Goal: Information Seeking & Learning: Learn about a topic

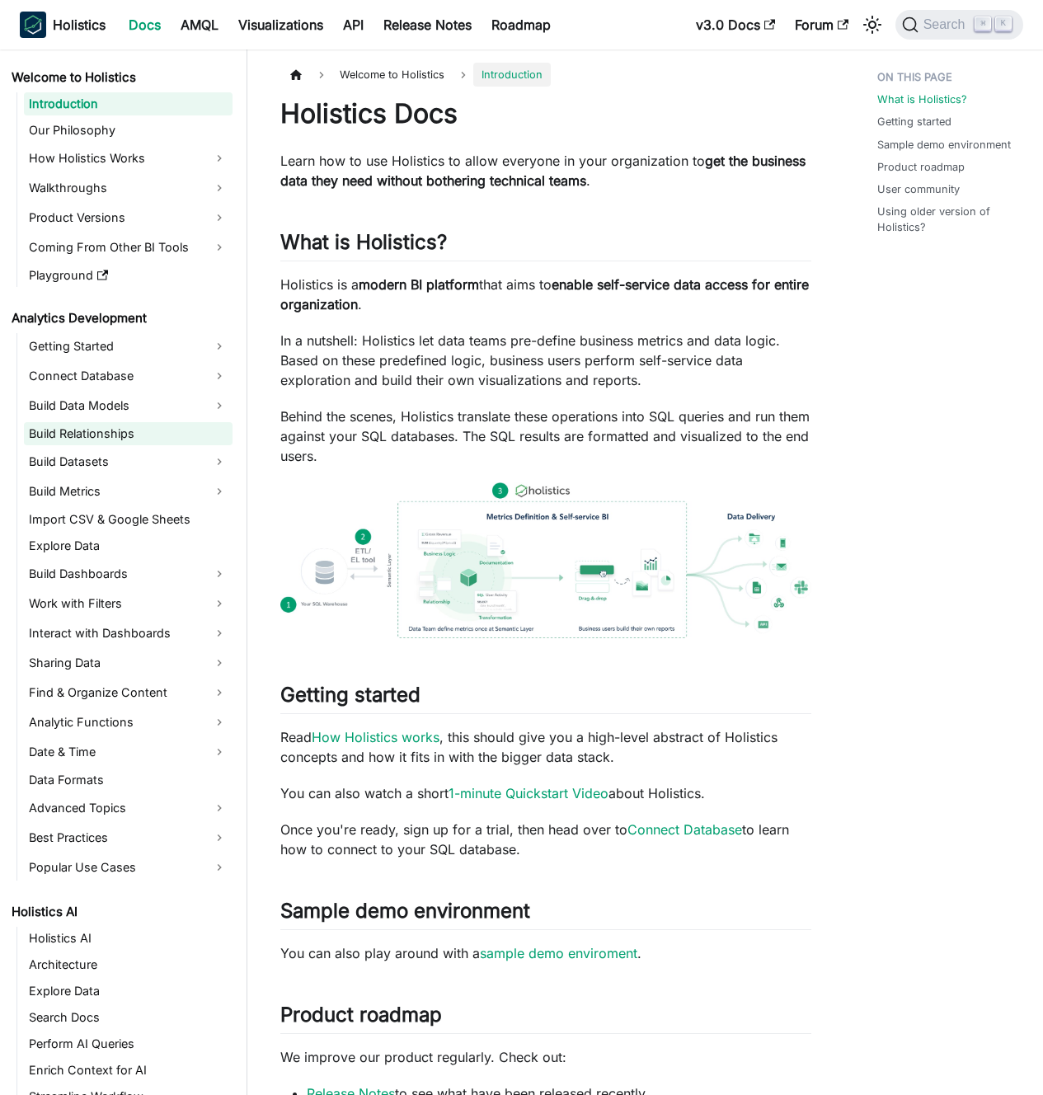
scroll to position [165, 0]
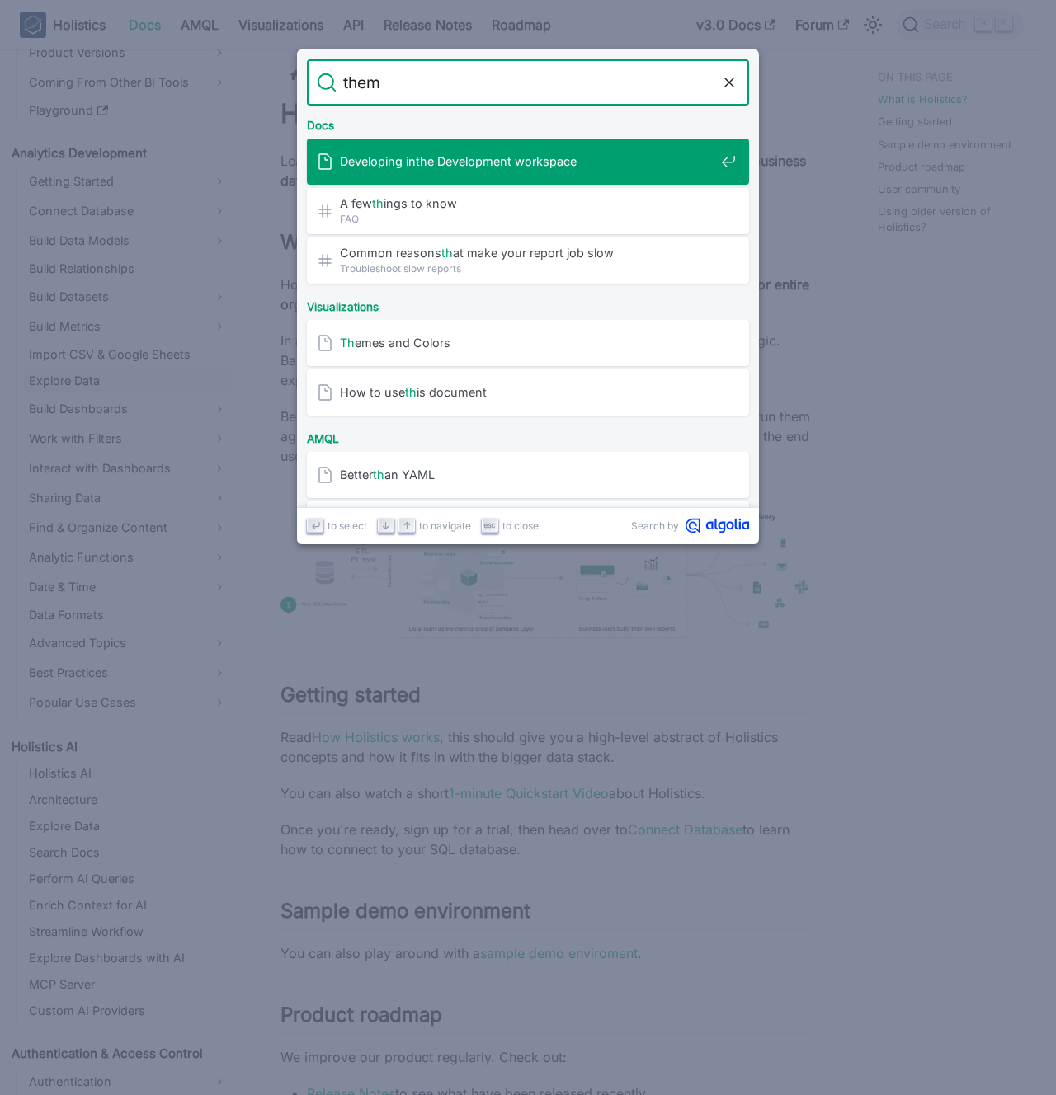
type input "theme"
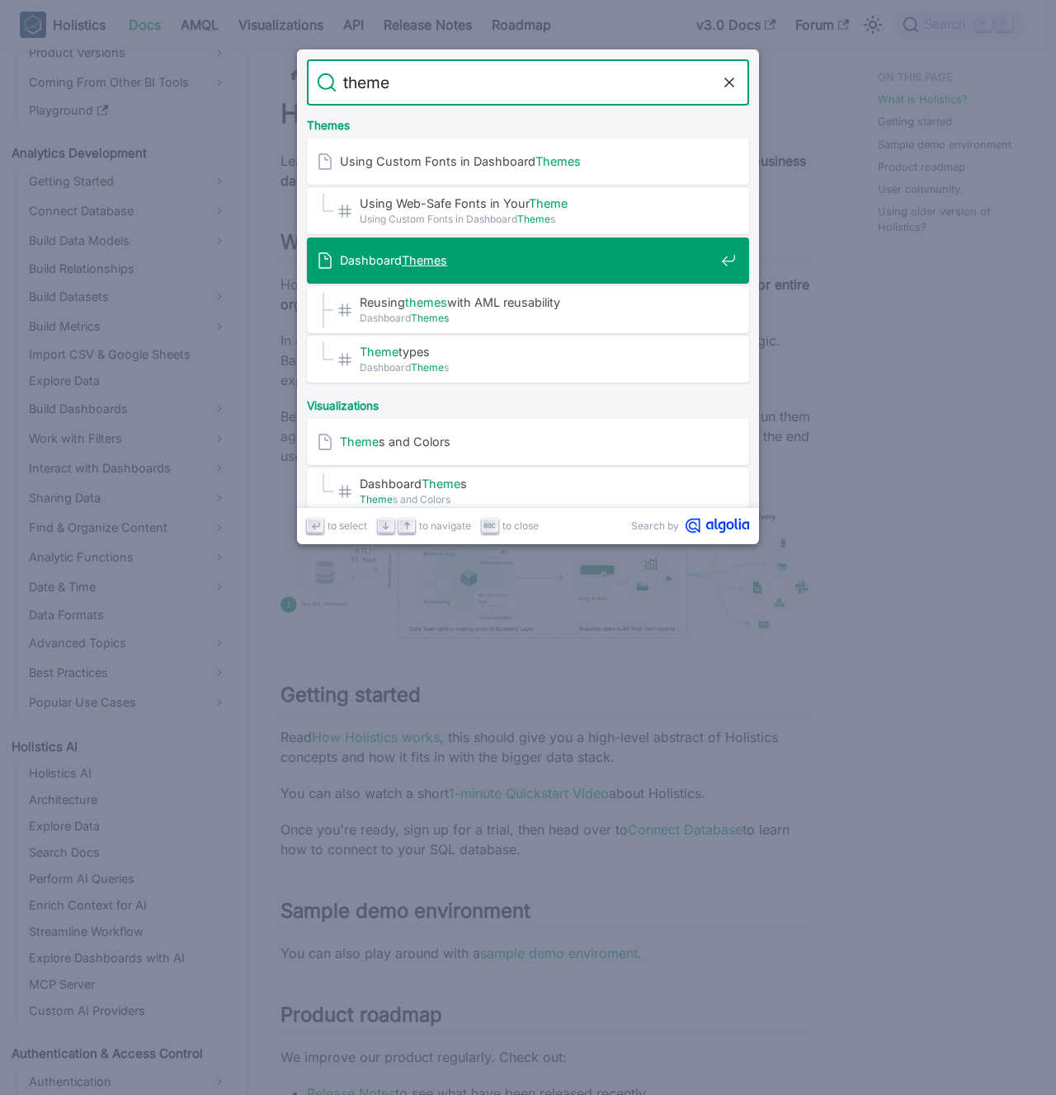
click at [451, 266] on span "Dashboard Themes" at bounding box center [527, 260] width 374 height 16
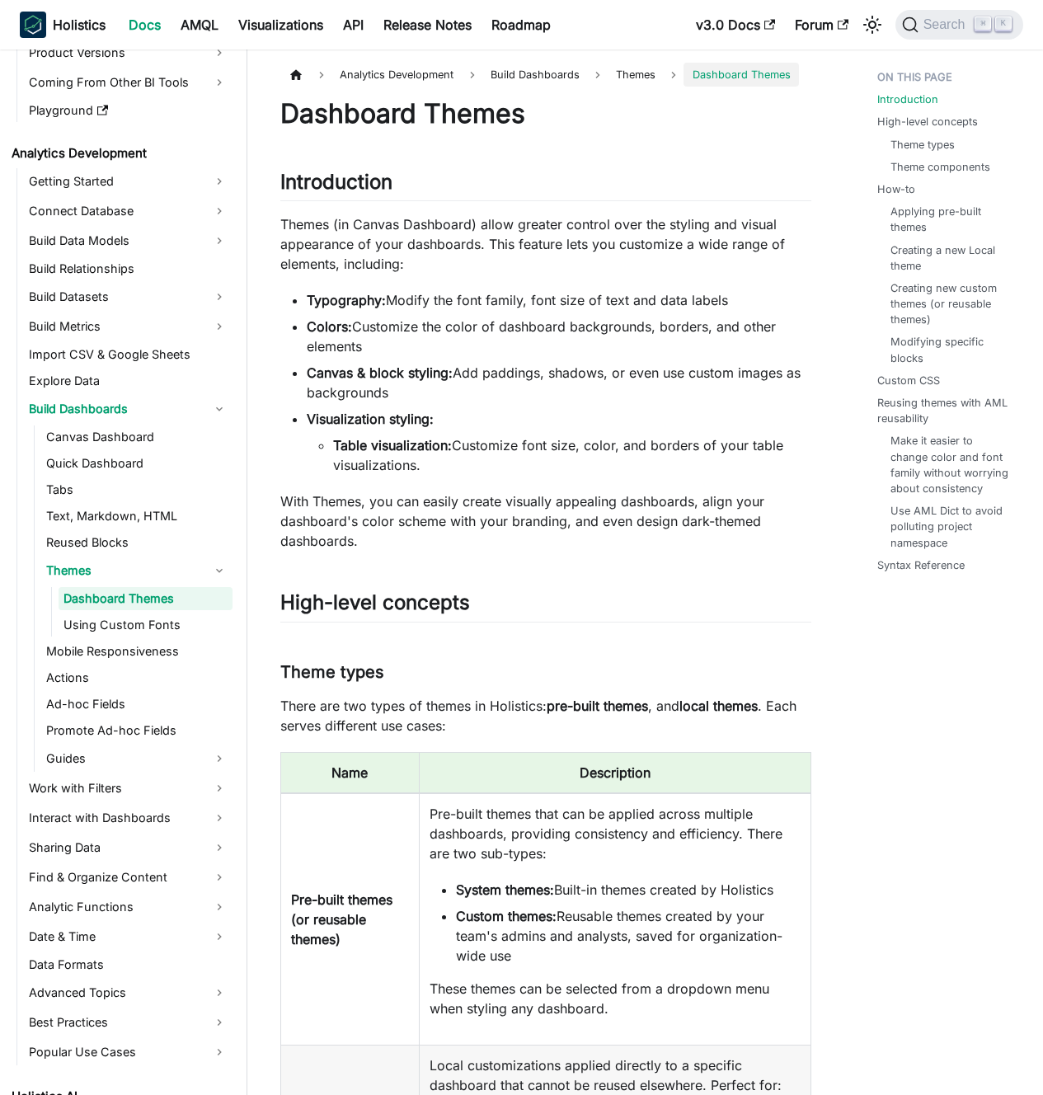
click at [452, 290] on li "Typography: Modify the font family, font size of text and data labels" at bounding box center [559, 300] width 505 height 20
click at [454, 295] on li "Typography: Modify the font family, font size of text and data labels" at bounding box center [559, 300] width 505 height 20
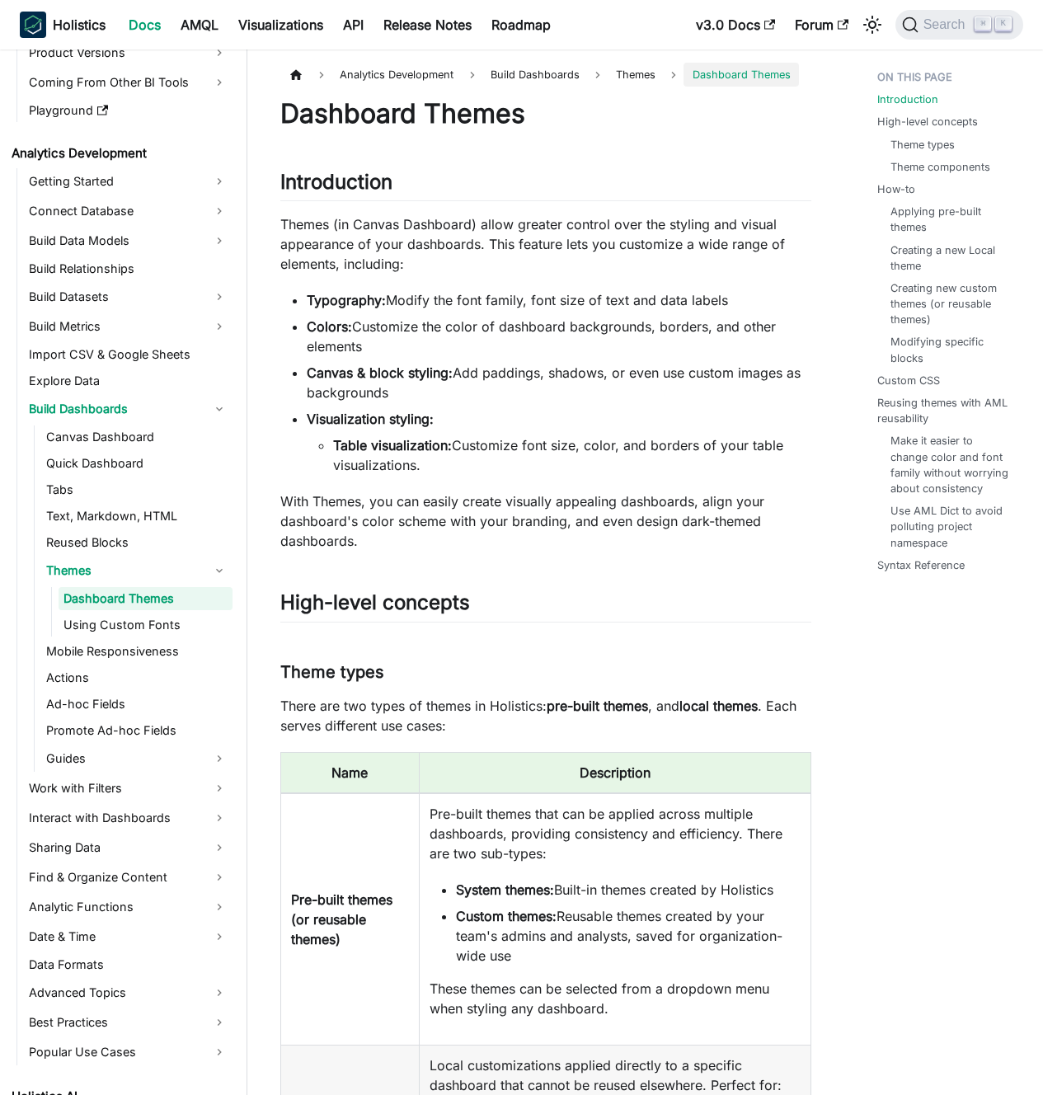
click at [430, 299] on li "Typography: Modify the font family, font size of text and data labels" at bounding box center [559, 300] width 505 height 20
click at [417, 299] on li "Typography: Modify the font family, font size of text and data labels" at bounding box center [559, 300] width 505 height 20
drag, startPoint x: 417, startPoint y: 299, endPoint x: 644, endPoint y: 303, distance: 226.8
click at [644, 303] on li "Typography: Modify the font family, font size of text and data labels" at bounding box center [559, 300] width 505 height 20
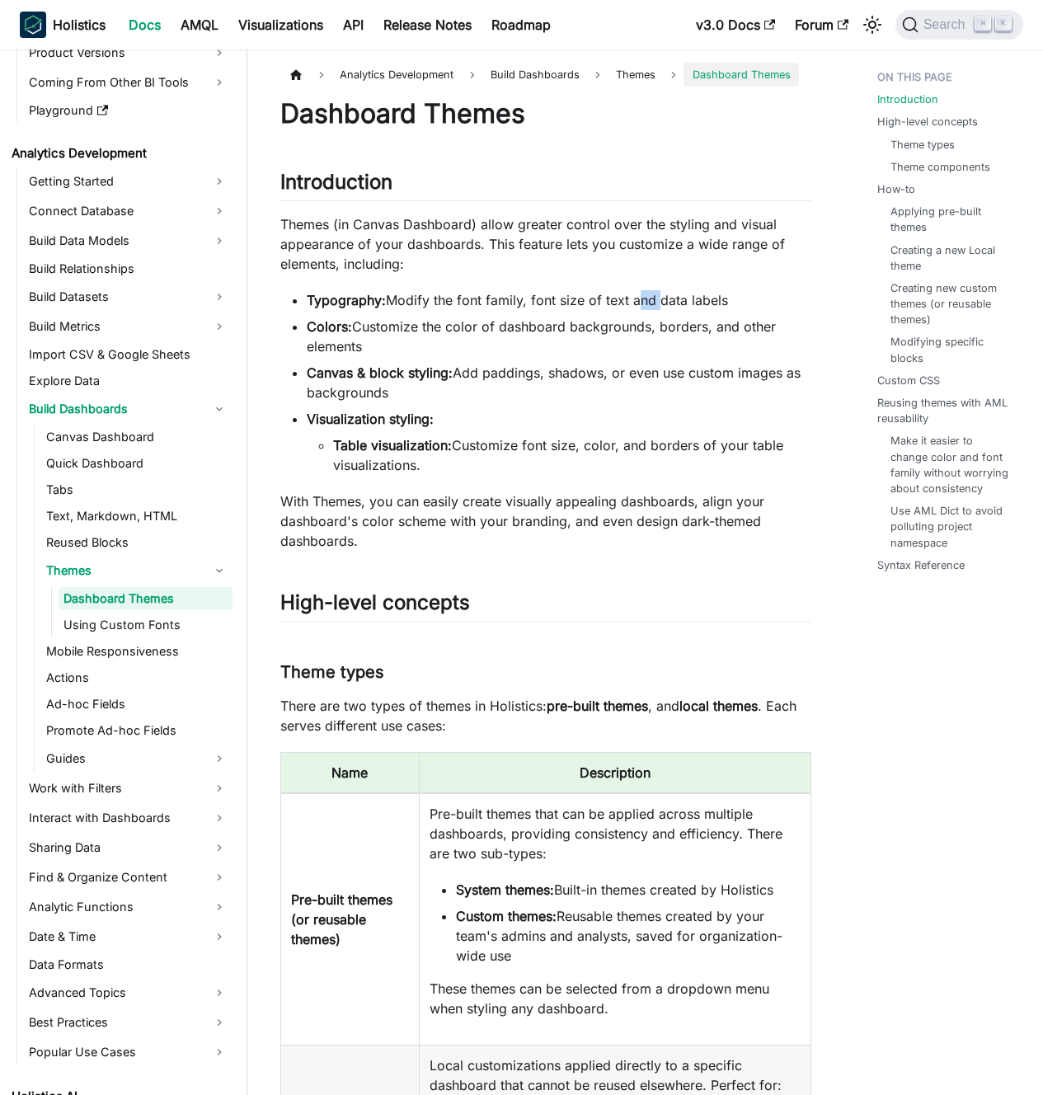
click at [644, 303] on li "Typography: Modify the font family, font size of text and data labels" at bounding box center [559, 300] width 505 height 20
click at [628, 301] on li "Typography: Modify the font family, font size of text and data labels" at bounding box center [559, 300] width 505 height 20
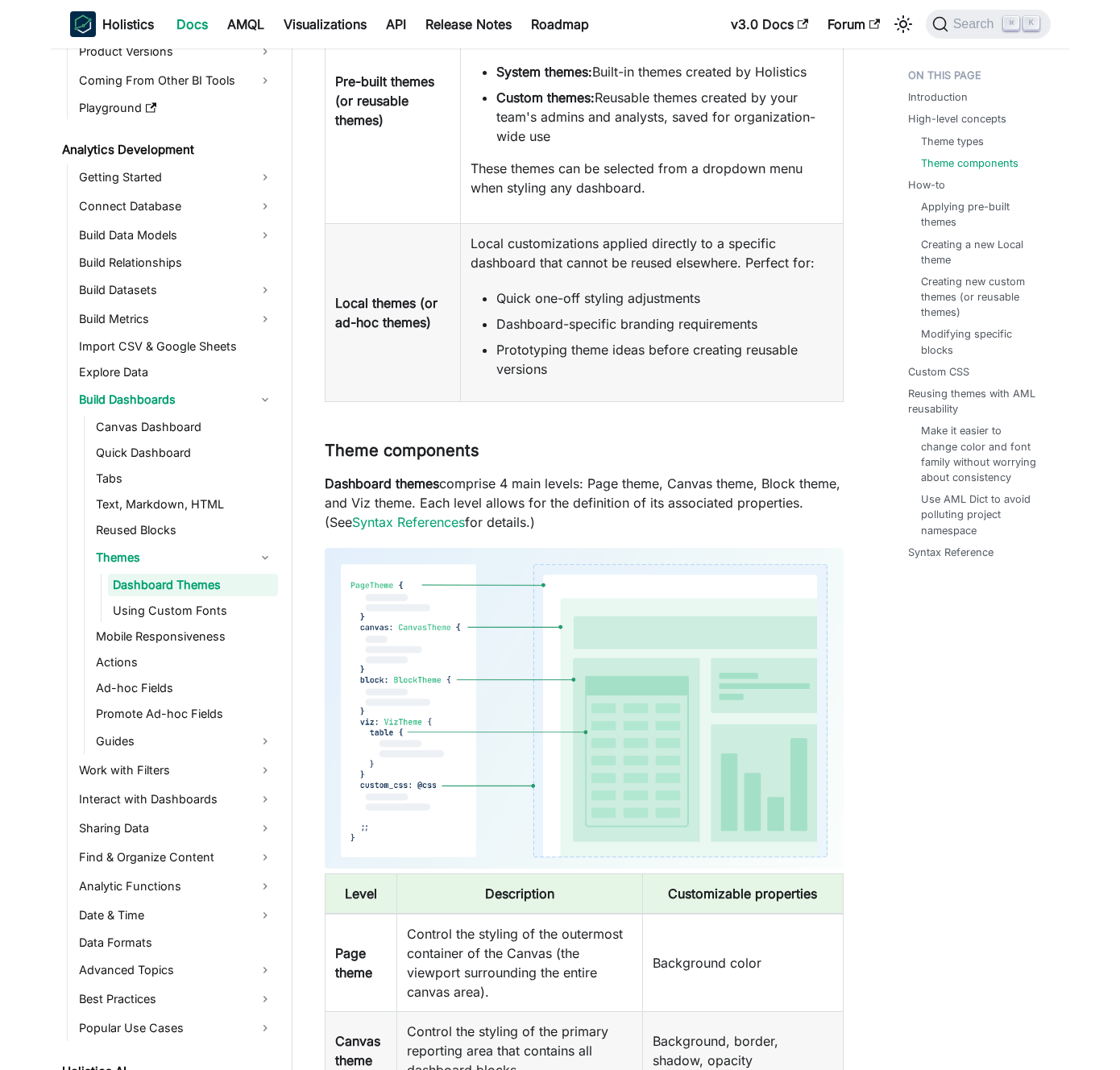
scroll to position [905, 0]
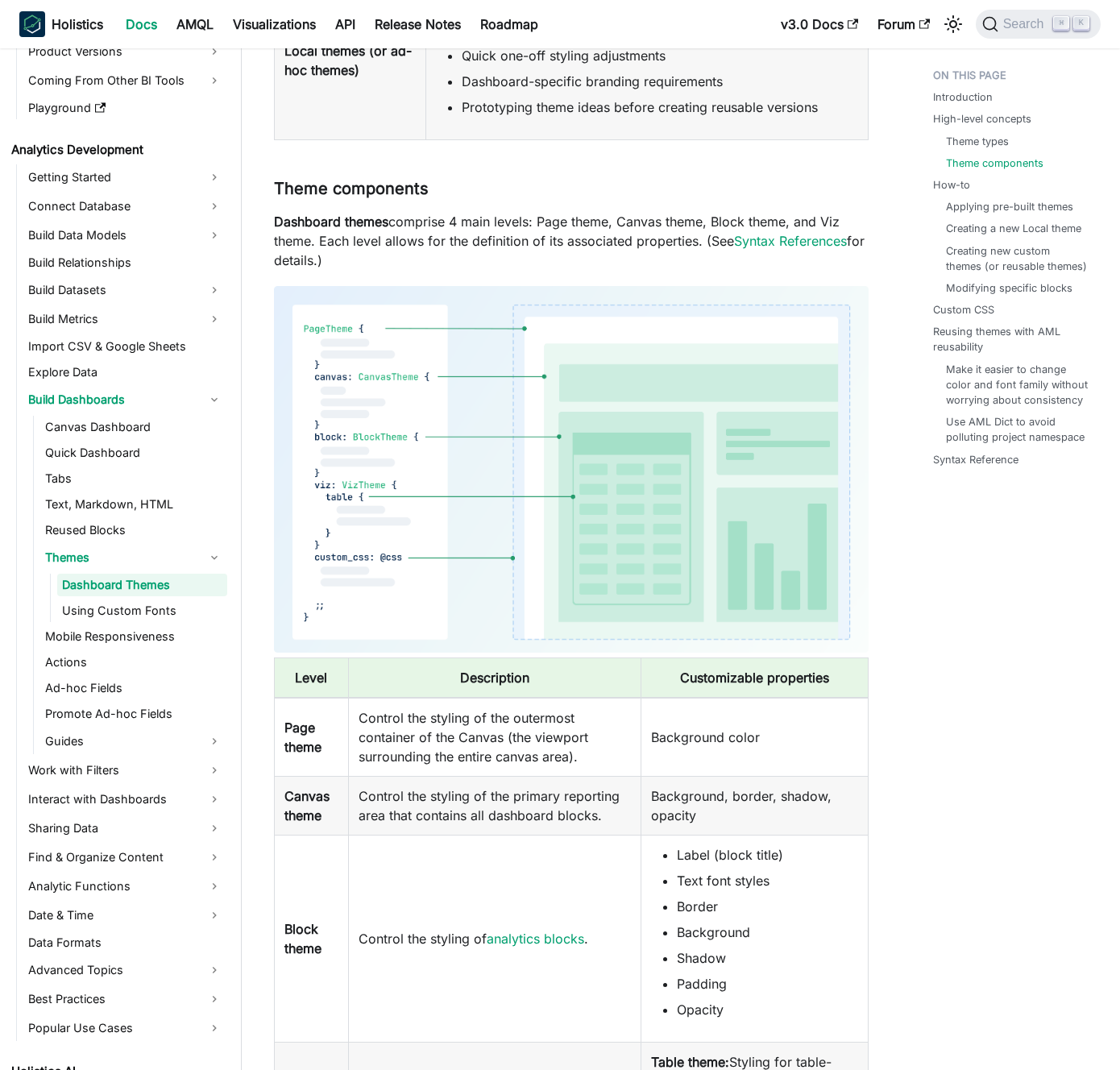
click at [486, 243] on p "Dashboard themes comprise 4 main levels: Page theme, Canvas theme, Block theme,…" at bounding box center [571, 240] width 595 height 58
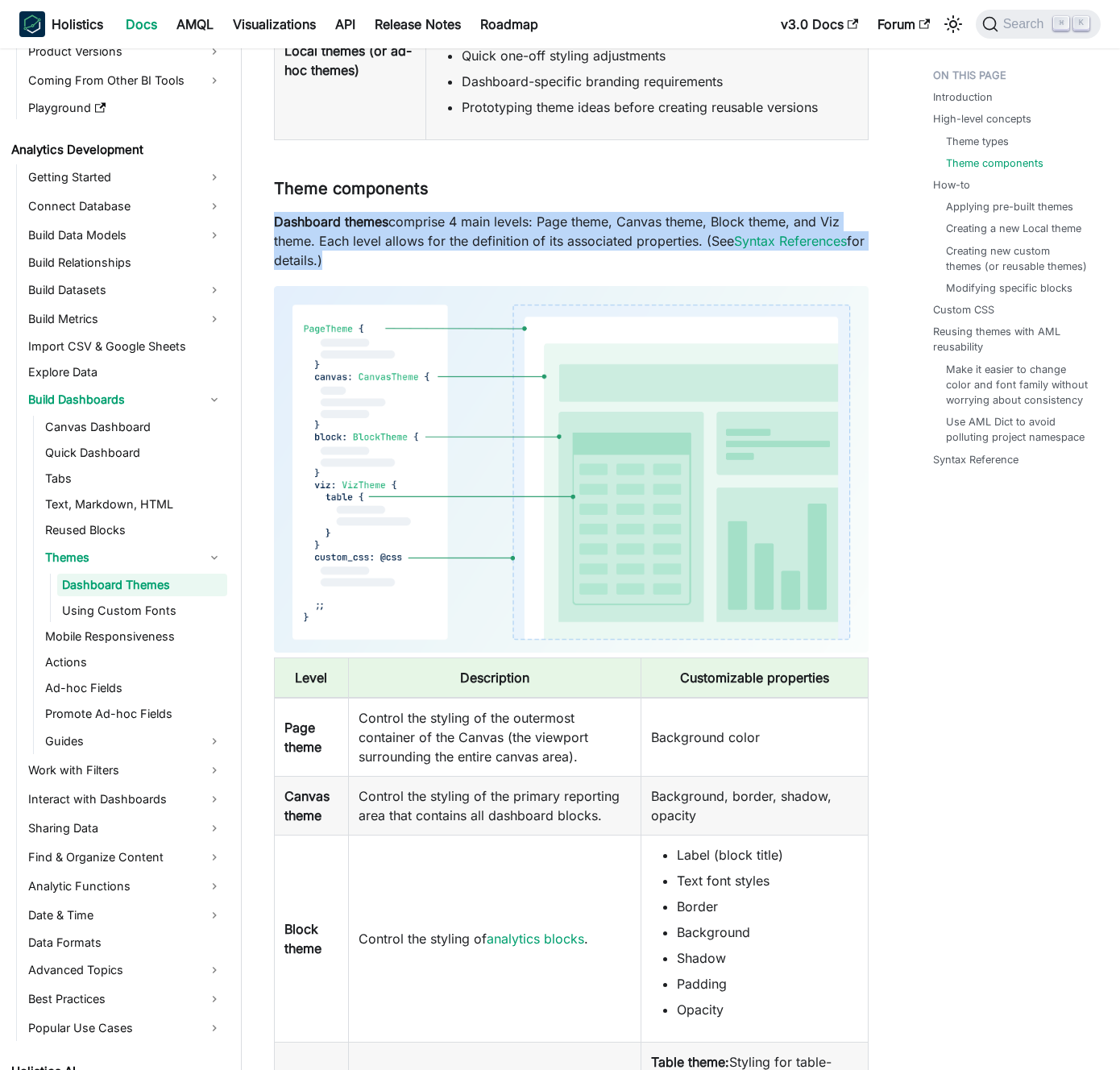
click at [486, 243] on p "Dashboard themes comprise 4 main levels: Page theme, Canvas theme, Block theme,…" at bounding box center [571, 240] width 595 height 58
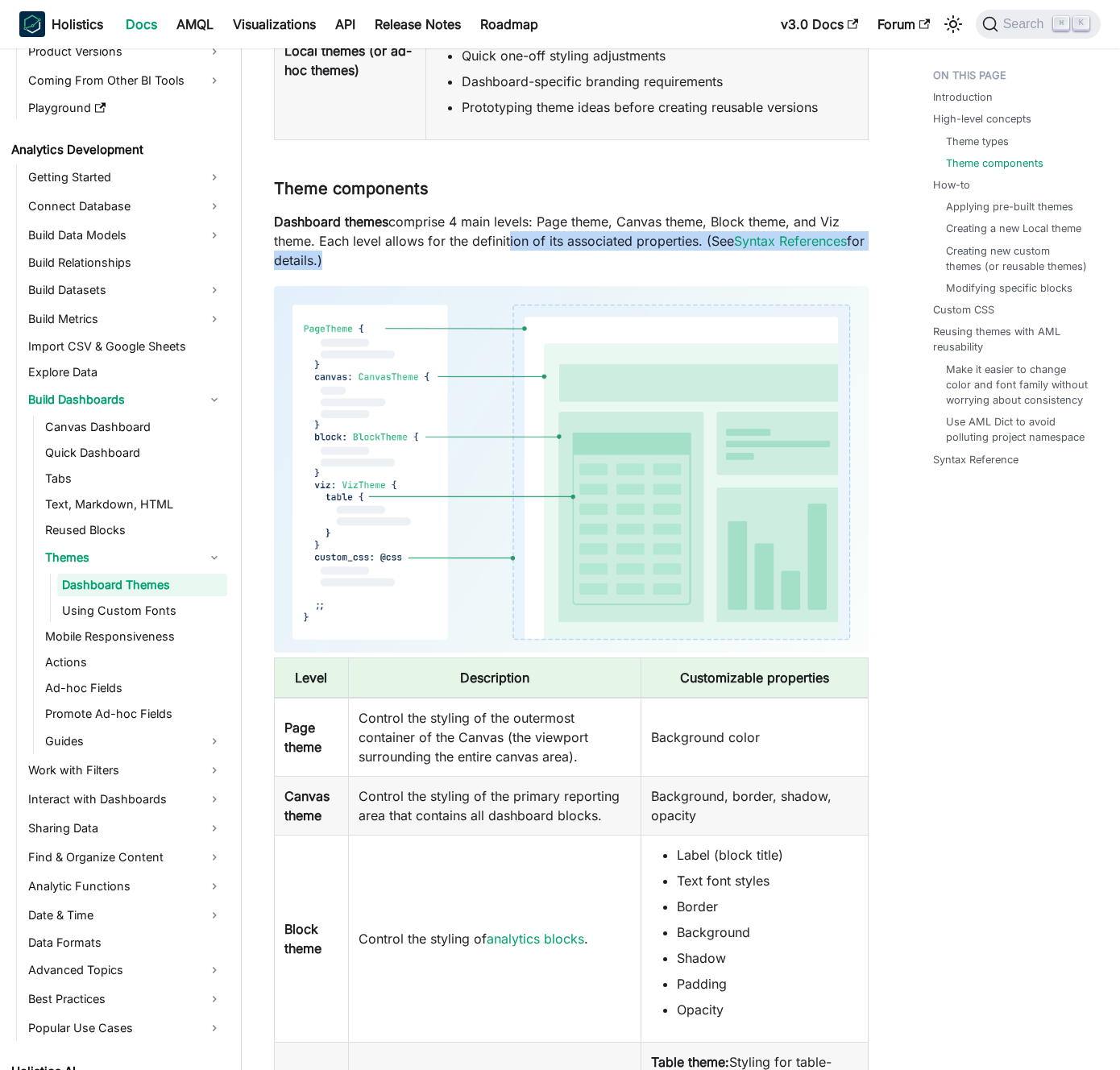
click at [503, 235] on p "Dashboard themes comprise 4 main levels: Page theme, Canvas theme, Block theme,…" at bounding box center [571, 240] width 595 height 58
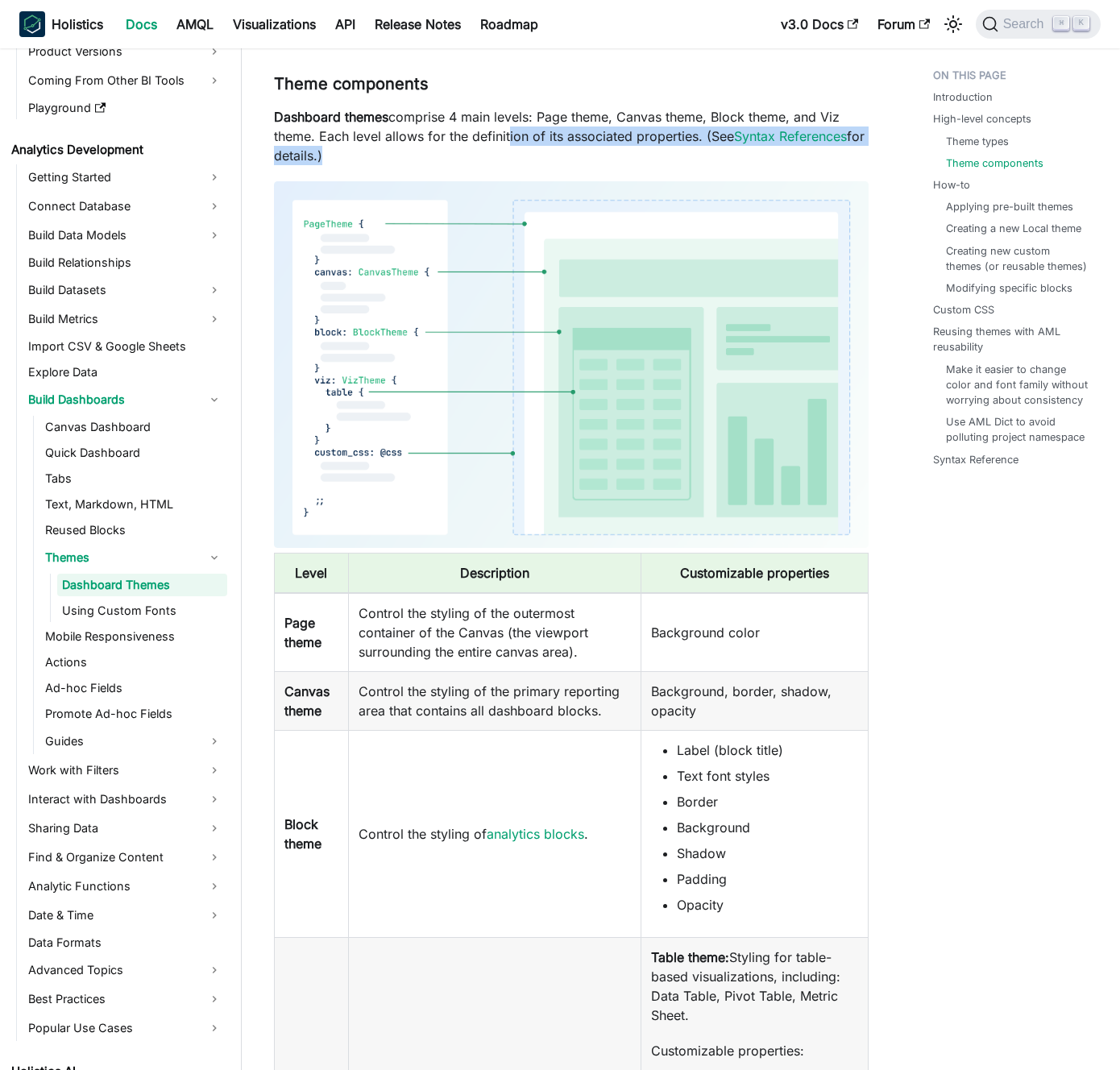
scroll to position [1239, 0]
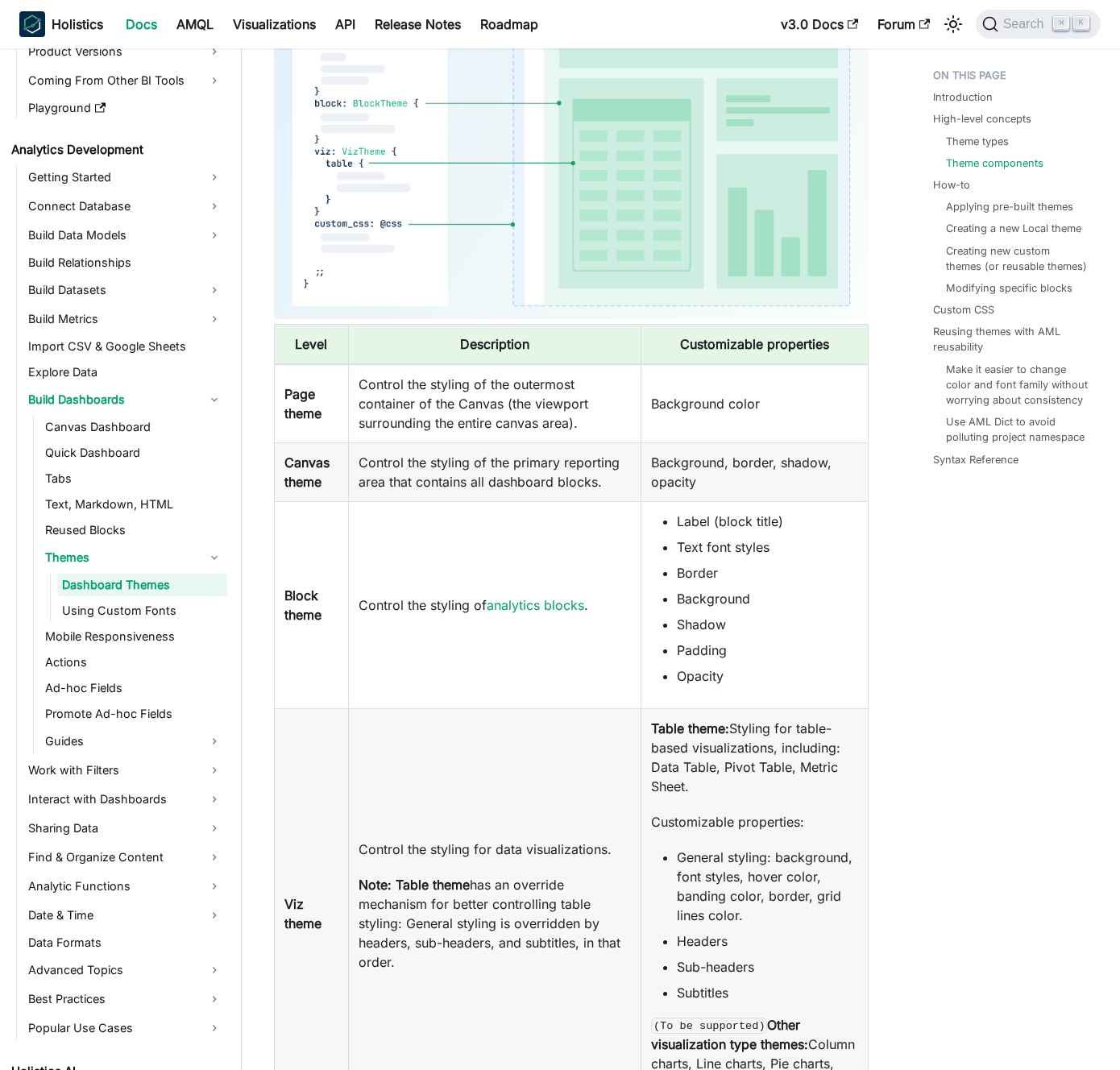
click at [556, 407] on td "Control the styling of the outermost container of the Canvas (the viewport surr…" at bounding box center [495, 404] width 293 height 79
click at [549, 399] on td "Control the styling of the outermost container of the Canvas (the viewport surr…" at bounding box center [495, 404] width 293 height 79
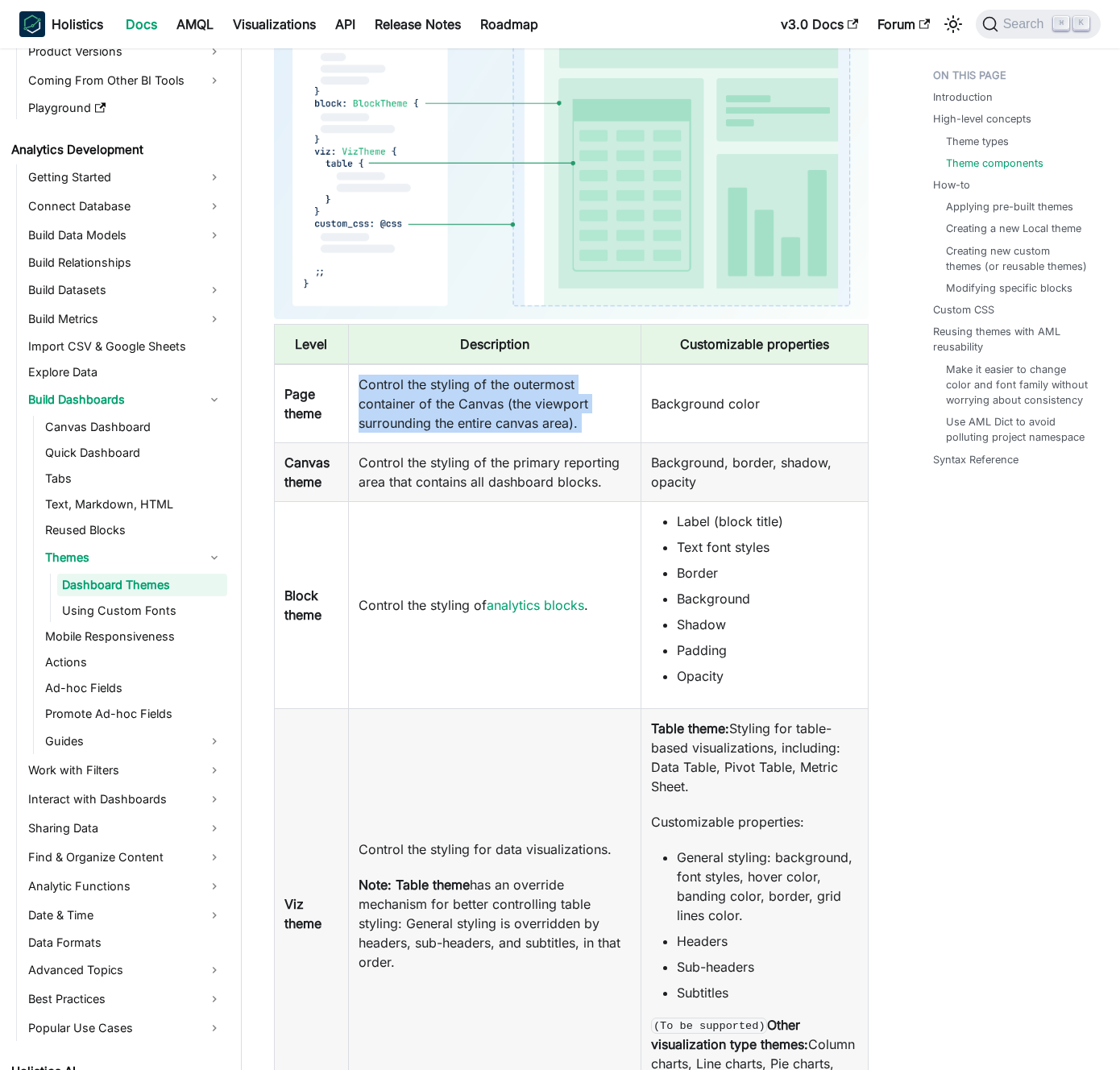
click at [549, 399] on td "Control the styling of the outermost container of the Canvas (the viewport surr…" at bounding box center [495, 404] width 293 height 79
click at [545, 398] on td "Control the styling of the outermost container of the Canvas (the viewport surr…" at bounding box center [495, 404] width 293 height 79
click at [531, 394] on td "Control the styling of the outermost container of the Canvas (the viewport surr…" at bounding box center [495, 404] width 293 height 79
